Goal: Check status

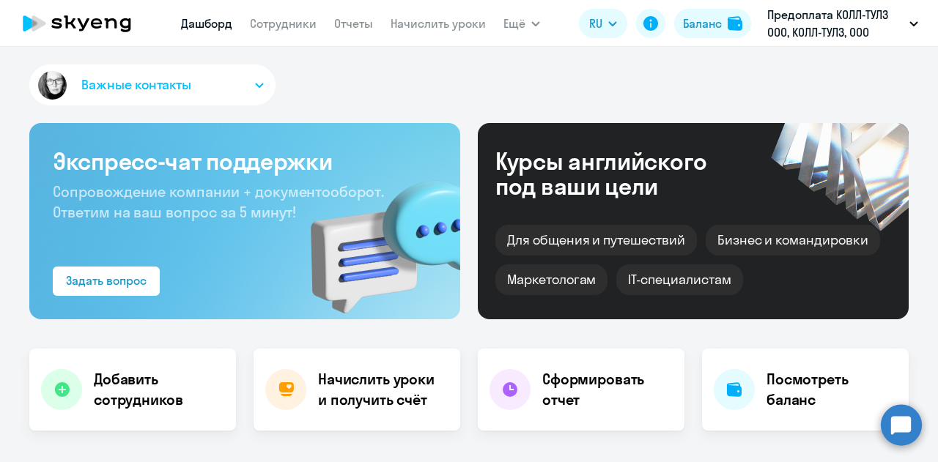
scroll to position [366, 0]
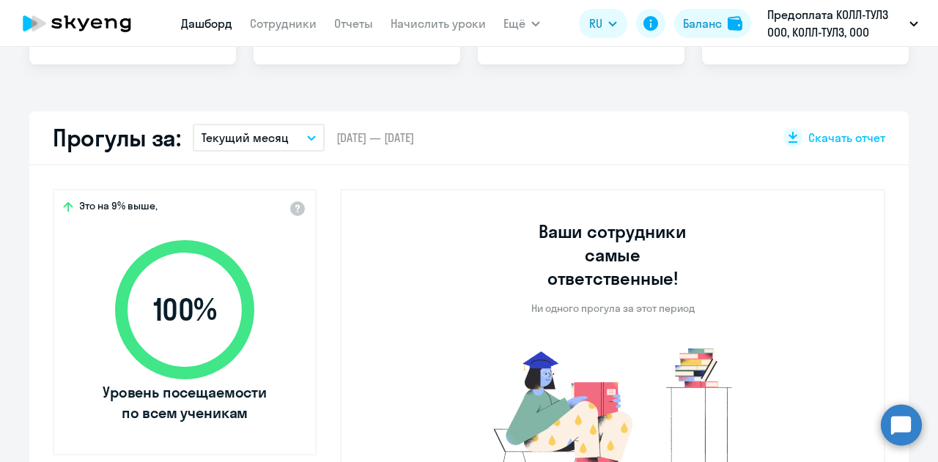
click at [308, 136] on icon "button" at bounding box center [311, 138] width 7 height 4
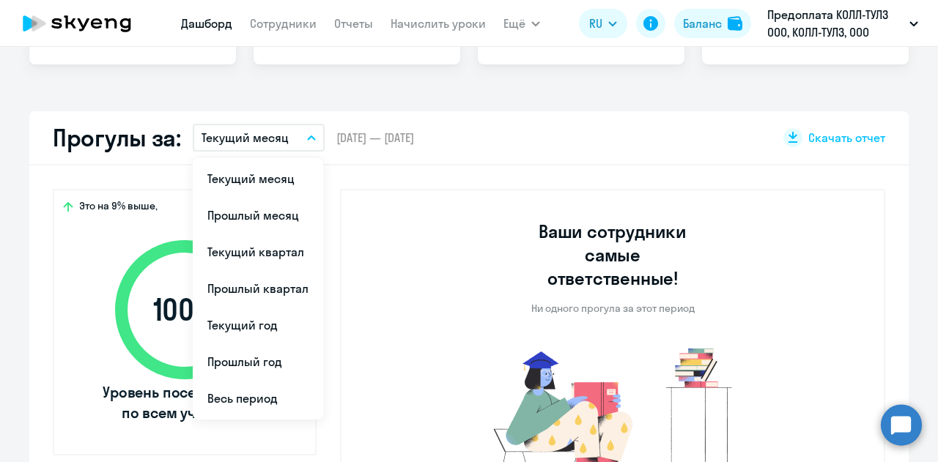
click at [267, 215] on li "Прошлый месяц" at bounding box center [258, 215] width 130 height 37
select select "30"
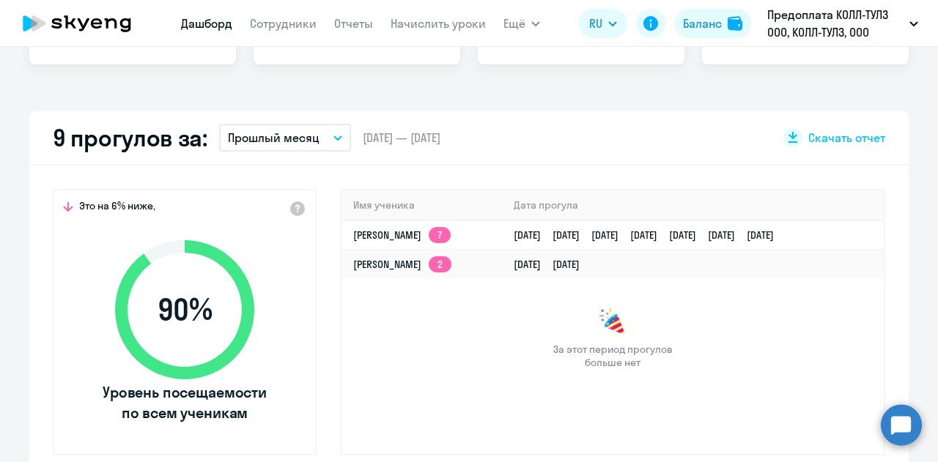
click at [302, 137] on p "Прошлый месяц" at bounding box center [274, 138] width 92 height 18
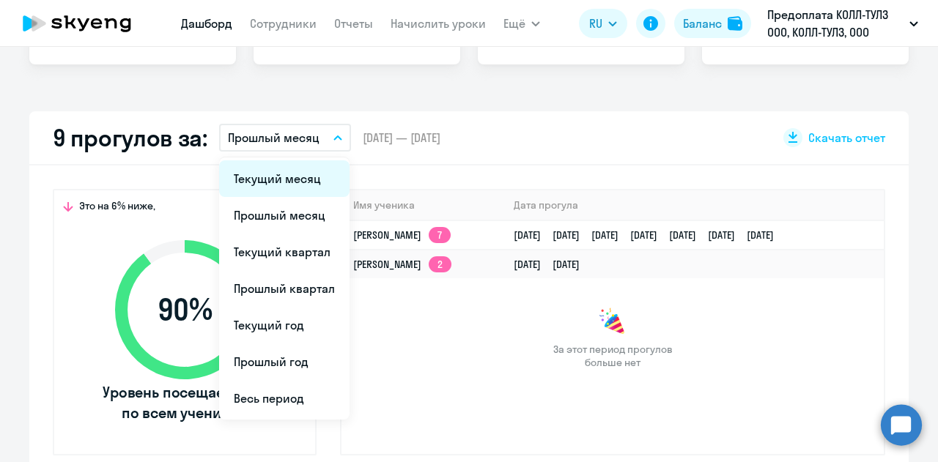
click at [306, 177] on li "Текущий месяц" at bounding box center [284, 178] width 130 height 37
